Goal: Task Accomplishment & Management: Manage account settings

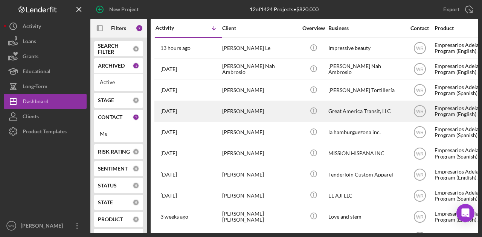
click at [248, 114] on div "[PERSON_NAME]" at bounding box center [259, 112] width 75 height 20
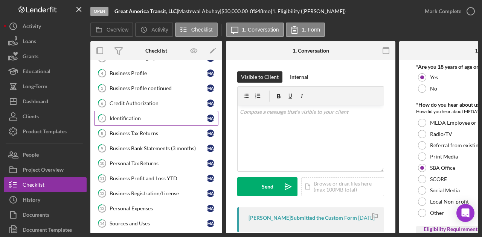
scroll to position [126, 0]
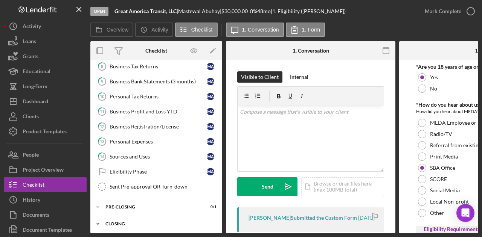
click at [127, 223] on div "Icon/Expander Closing 0 / 1" at bounding box center [156, 224] width 132 height 15
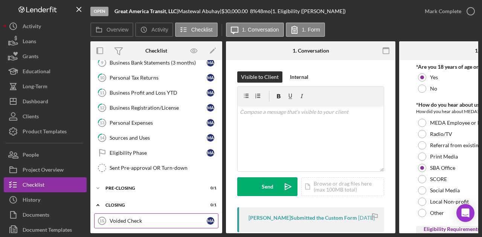
click at [129, 218] on div "Voided Check" at bounding box center [158, 221] width 97 height 6
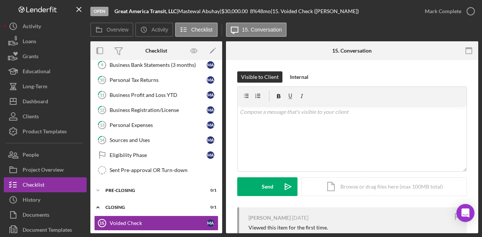
scroll to position [62, 0]
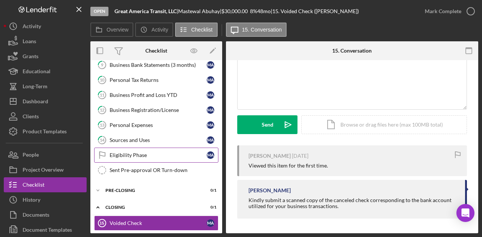
click at [156, 152] on div "Eligibility Phase" at bounding box center [158, 155] width 97 height 6
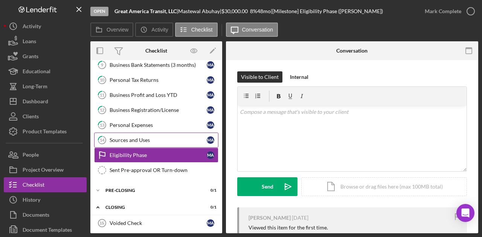
click at [157, 137] on div "Sources and Uses" at bounding box center [158, 140] width 97 height 6
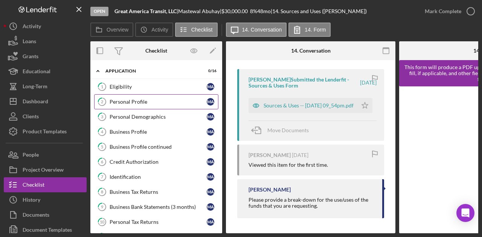
click at [148, 100] on div "Personal Profile" at bounding box center [158, 102] width 97 height 6
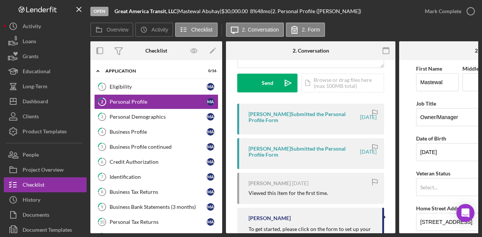
scroll to position [155, 0]
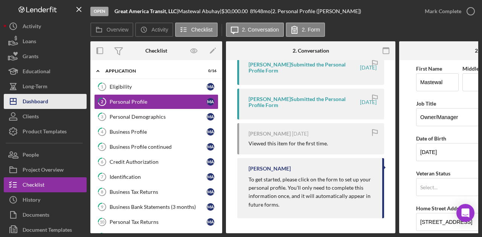
click at [61, 100] on button "Icon/Dashboard Dashboard" at bounding box center [45, 101] width 83 height 15
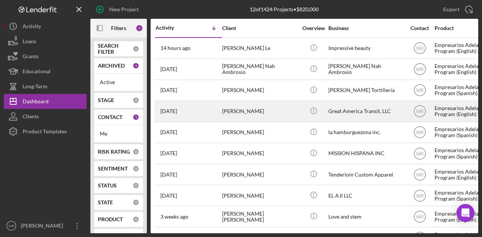
click at [248, 108] on div "[PERSON_NAME]" at bounding box center [259, 112] width 75 height 20
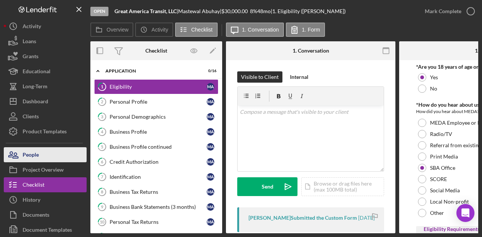
click at [56, 158] on button "People" at bounding box center [45, 155] width 83 height 15
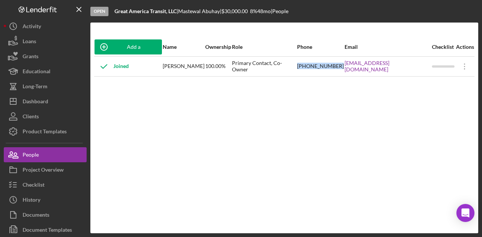
drag, startPoint x: 304, startPoint y: 68, endPoint x: 346, endPoint y: 69, distance: 41.0
click at [346, 69] on tr "Joined [PERSON_NAME] 100.00% Primary Contact, Co-Owner [PHONE_NUMBER] [EMAIL_AD…" at bounding box center [284, 66] width 380 height 20
copy tr "[PHONE_NUMBER]"
click at [439, 145] on div "Add a Participant Name Ownership Role Phone Email Checklist Actions Joined [PER…" at bounding box center [284, 128] width 388 height 181
click at [426, 128] on div "Add a Participant Name Ownership Role Phone Email Checklist Actions Joined [PER…" at bounding box center [284, 128] width 388 height 181
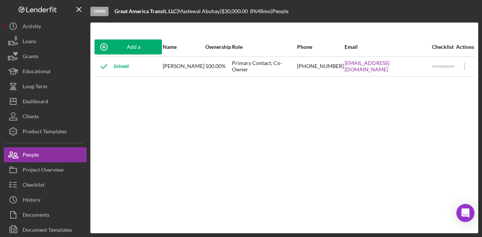
click at [266, 139] on div "Add a Participant Name Ownership Role Phone Email Checklist Actions Joined [PER…" at bounding box center [284, 128] width 388 height 181
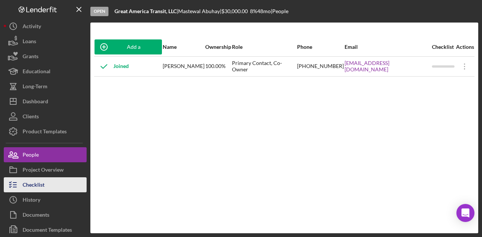
click at [37, 189] on div "Checklist" at bounding box center [34, 186] width 22 height 17
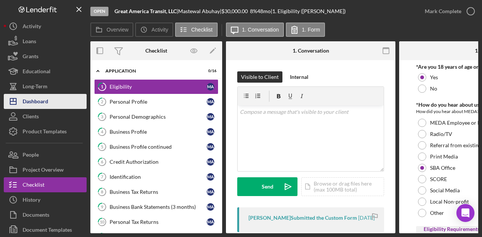
click at [45, 97] on div "Dashboard" at bounding box center [36, 102] width 26 height 17
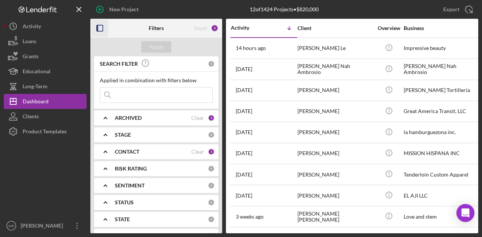
click at [105, 29] on icon "button" at bounding box center [99, 28] width 17 height 17
